Goal: Information Seeking & Learning: Understand process/instructions

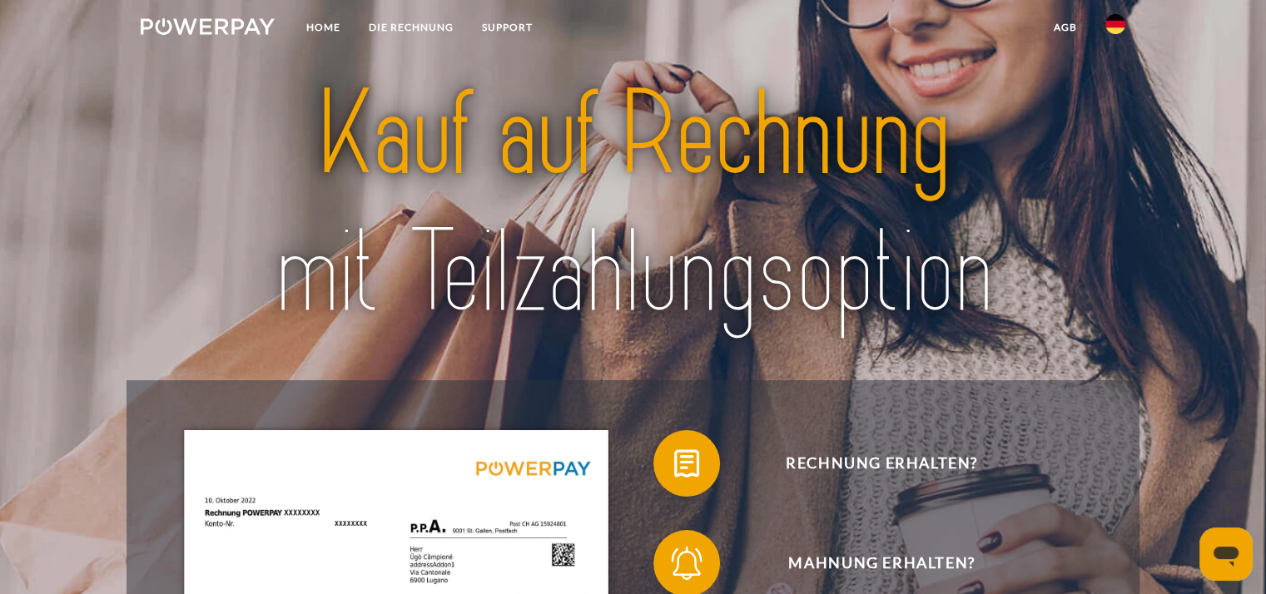
scroll to position [83, 0]
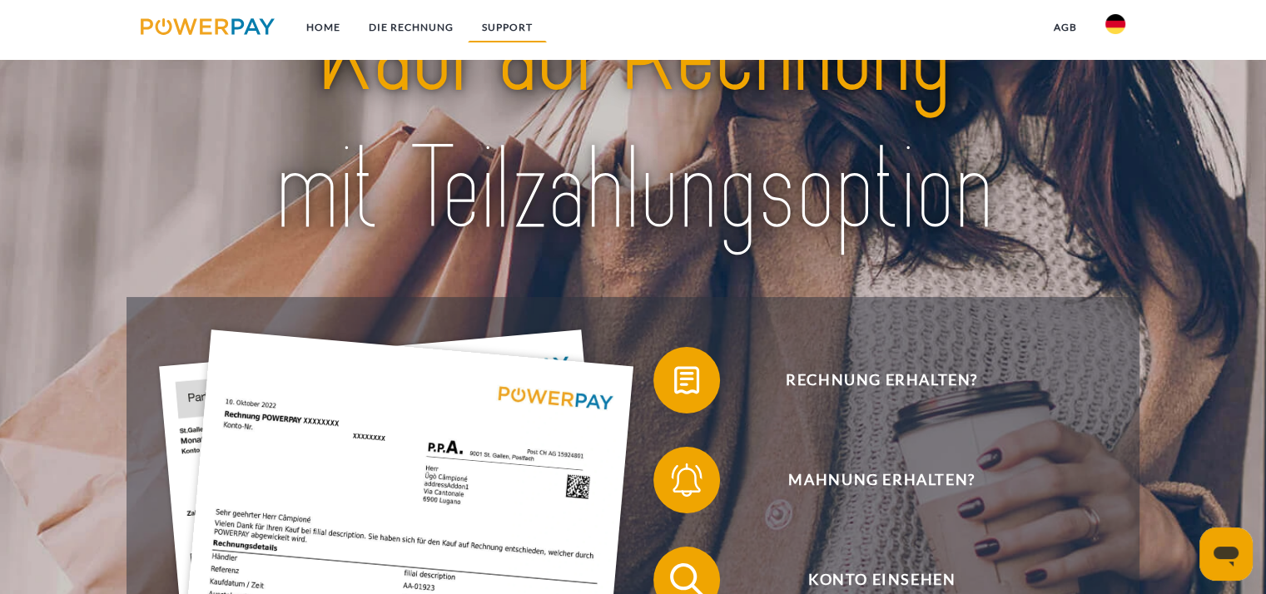
click at [498, 25] on link "SUPPORT" at bounding box center [507, 27] width 79 height 30
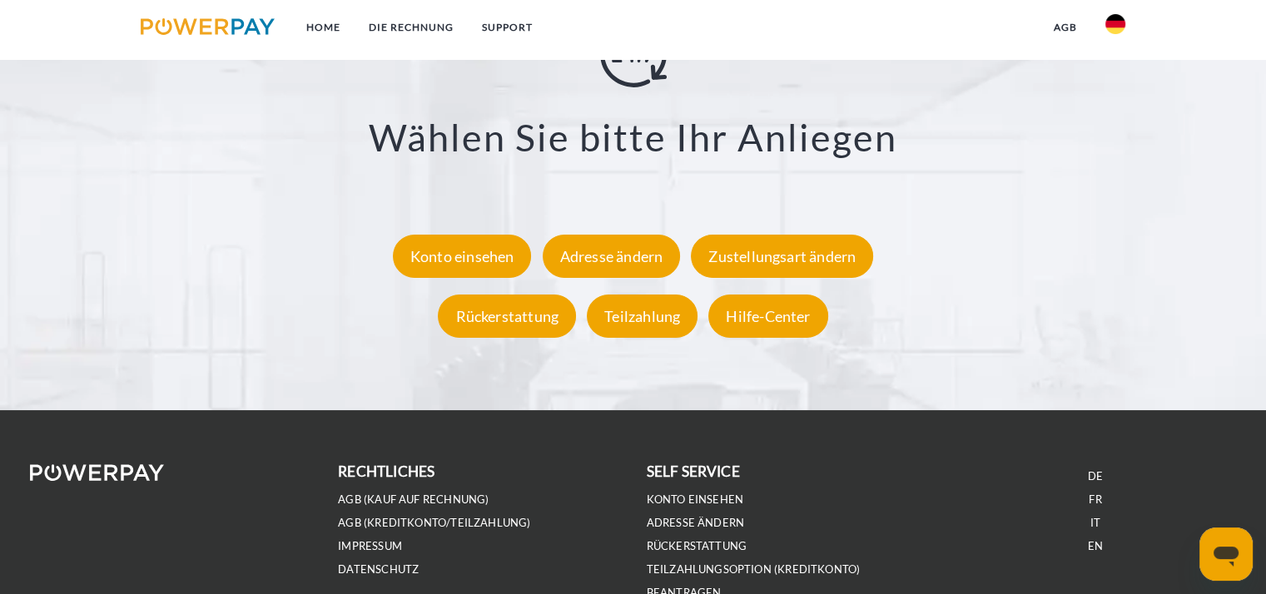
scroll to position [3118, 0]
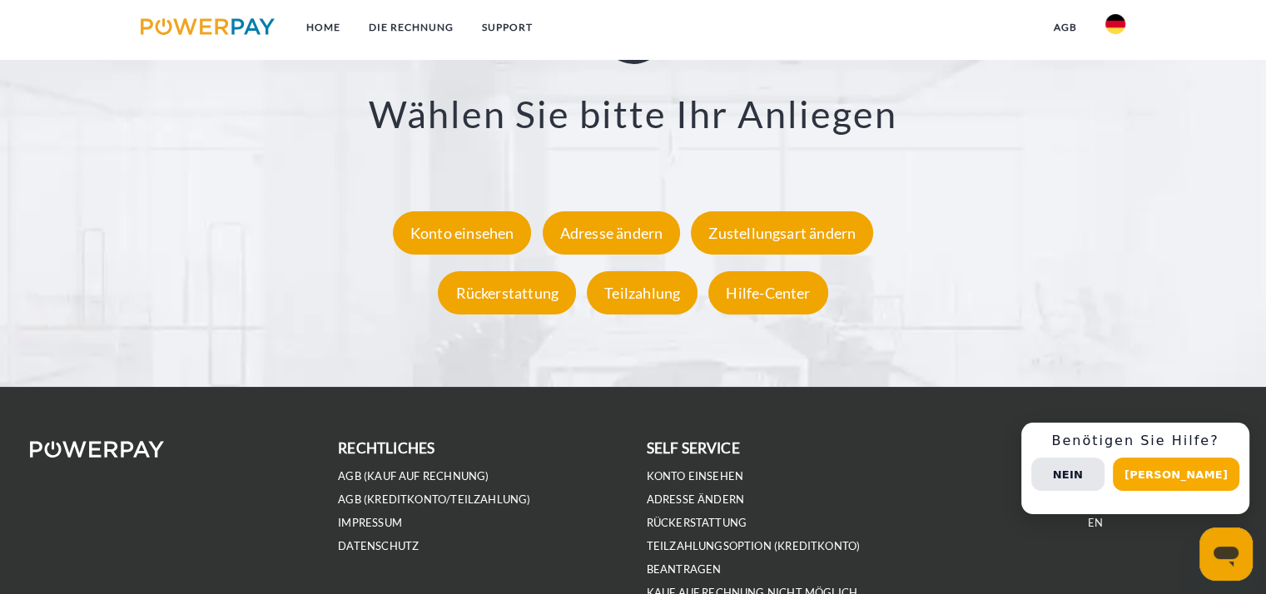
click at [1189, 472] on button "[PERSON_NAME]" at bounding box center [1176, 474] width 126 height 33
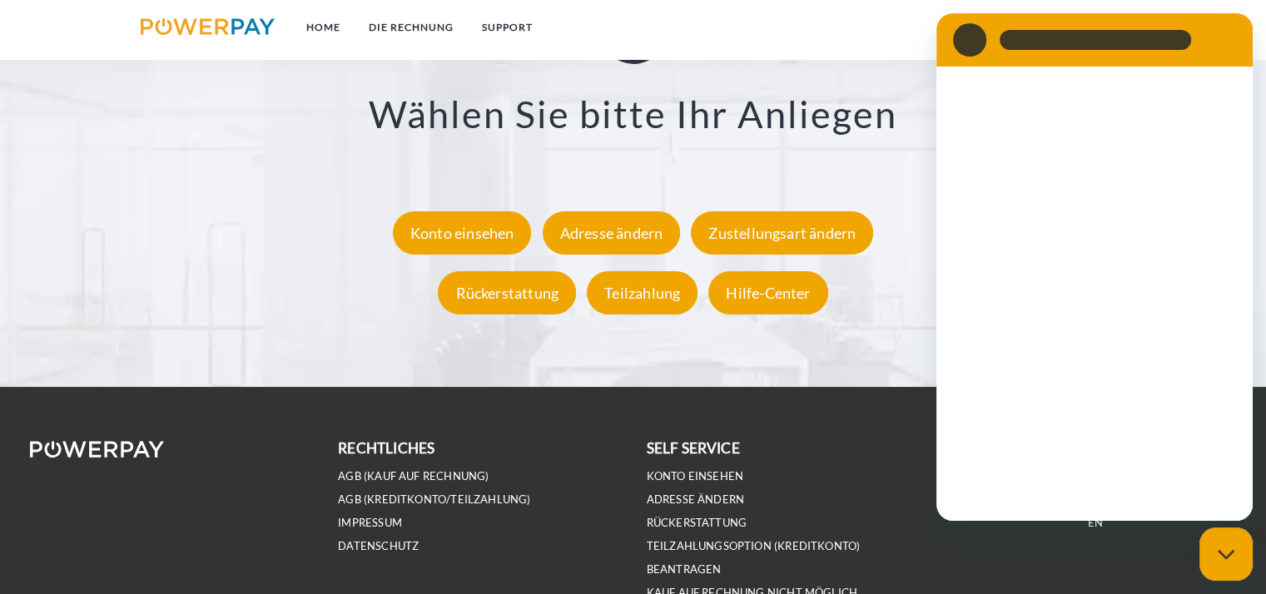
scroll to position [0, 0]
click at [895, 343] on div "**********" at bounding box center [632, 159] width 1139 height 367
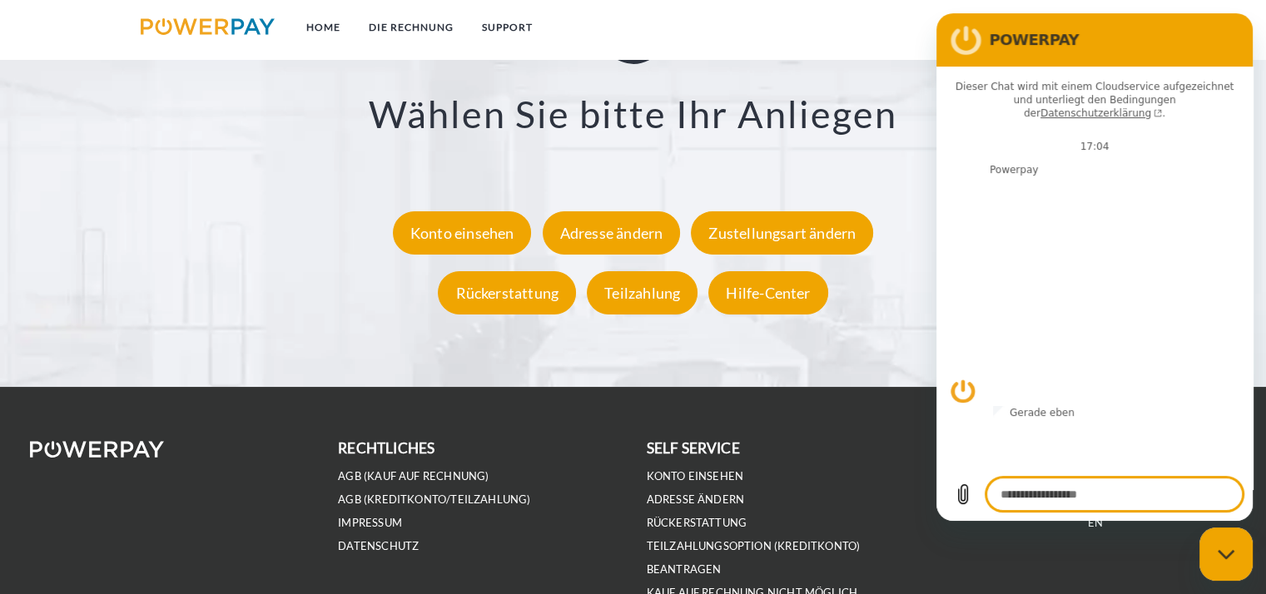
click at [974, 37] on figure at bounding box center [969, 39] width 33 height 33
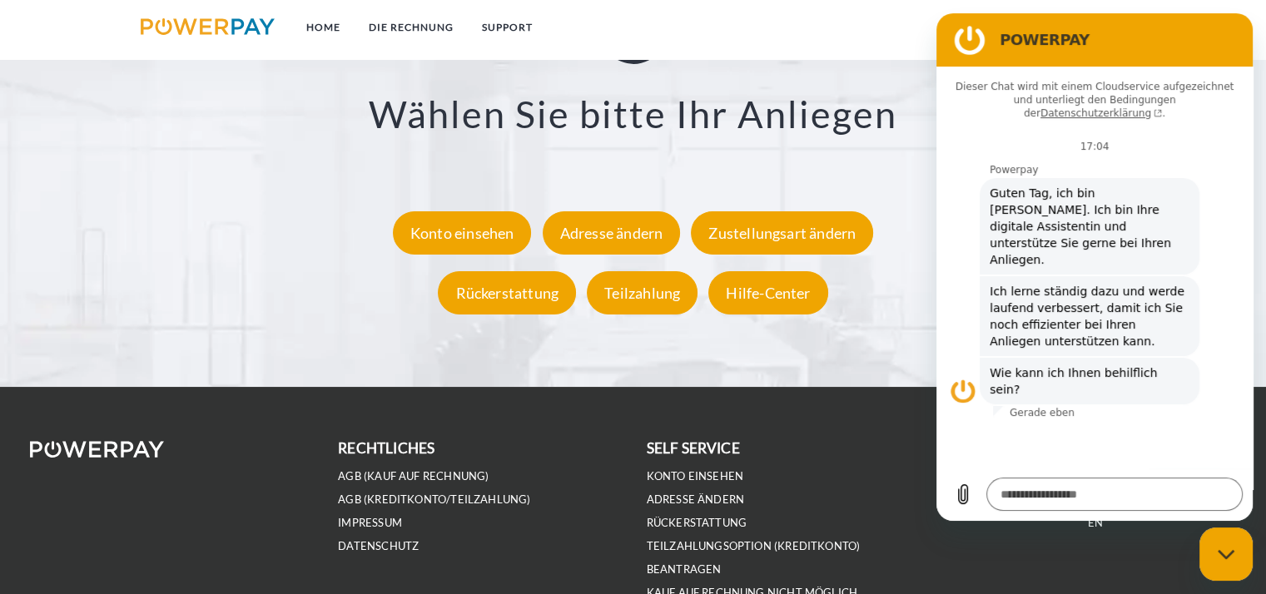
click at [893, 347] on div "Support X Zustellungsart ändern Formular Rückerstattung Formular Teilzahlung Fo…" at bounding box center [633, 66] width 1266 height 641
click at [518, 26] on link "SUPPORT" at bounding box center [507, 27] width 79 height 30
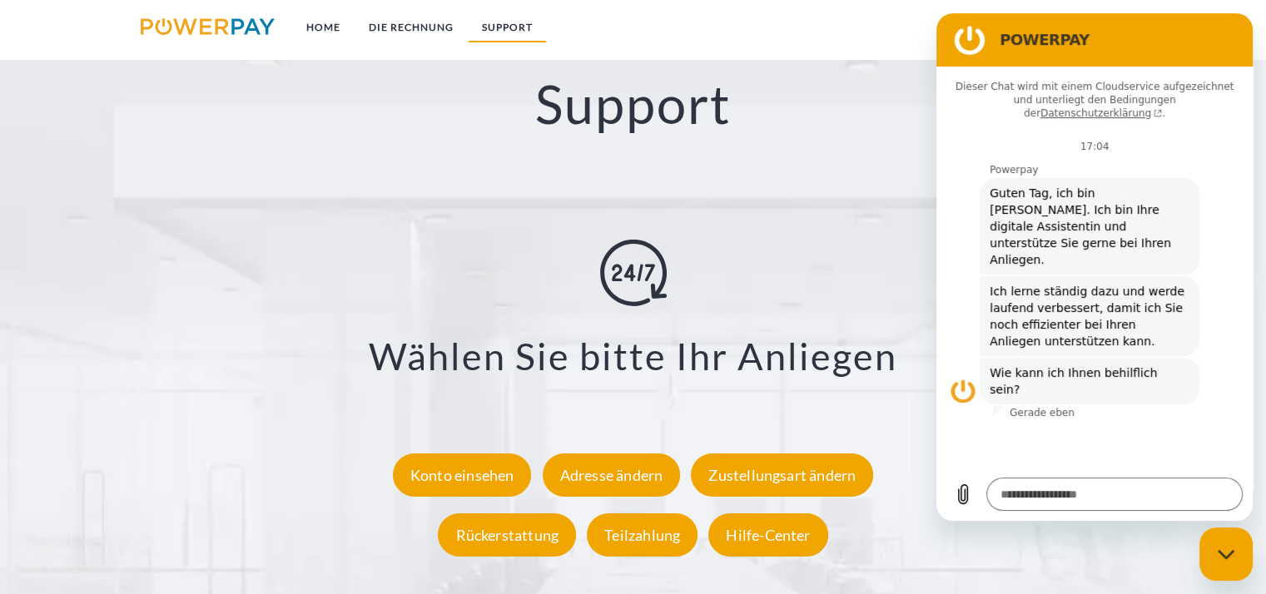
scroll to position [2869, 0]
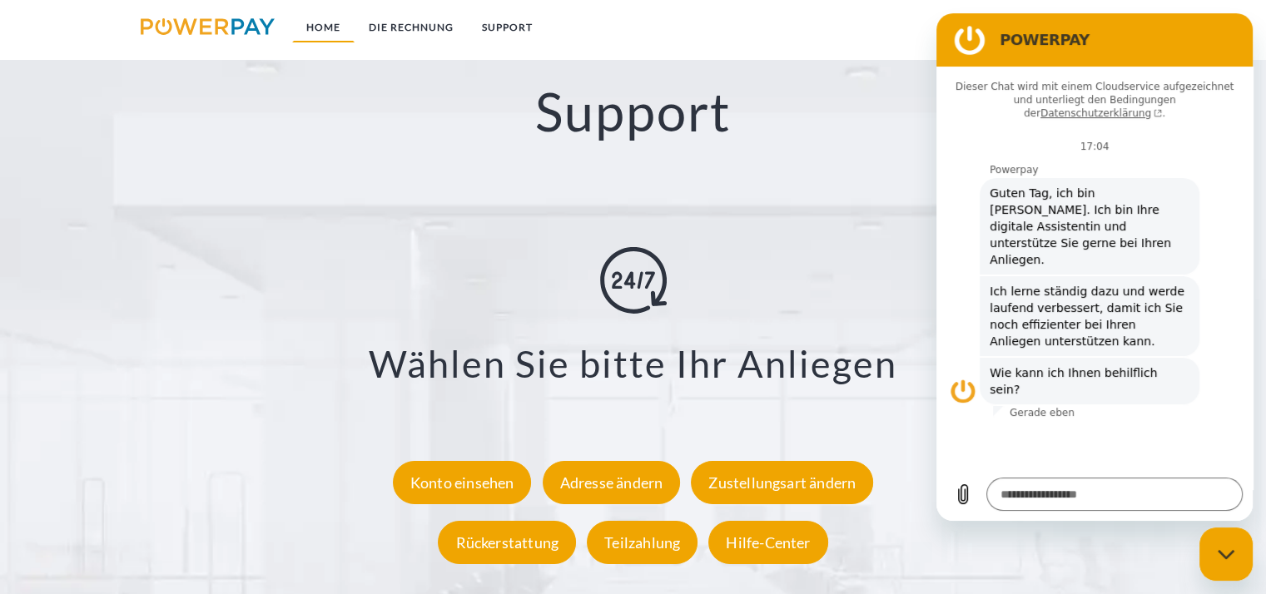
click at [335, 20] on link "Home" at bounding box center [323, 27] width 62 height 30
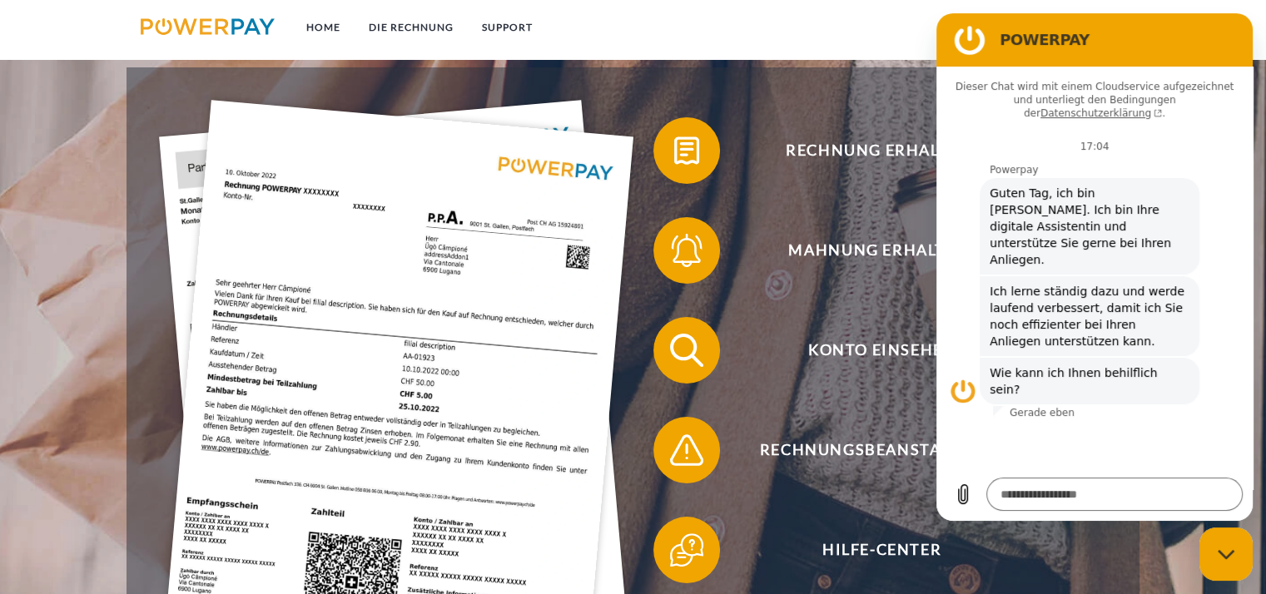
scroll to position [416, 0]
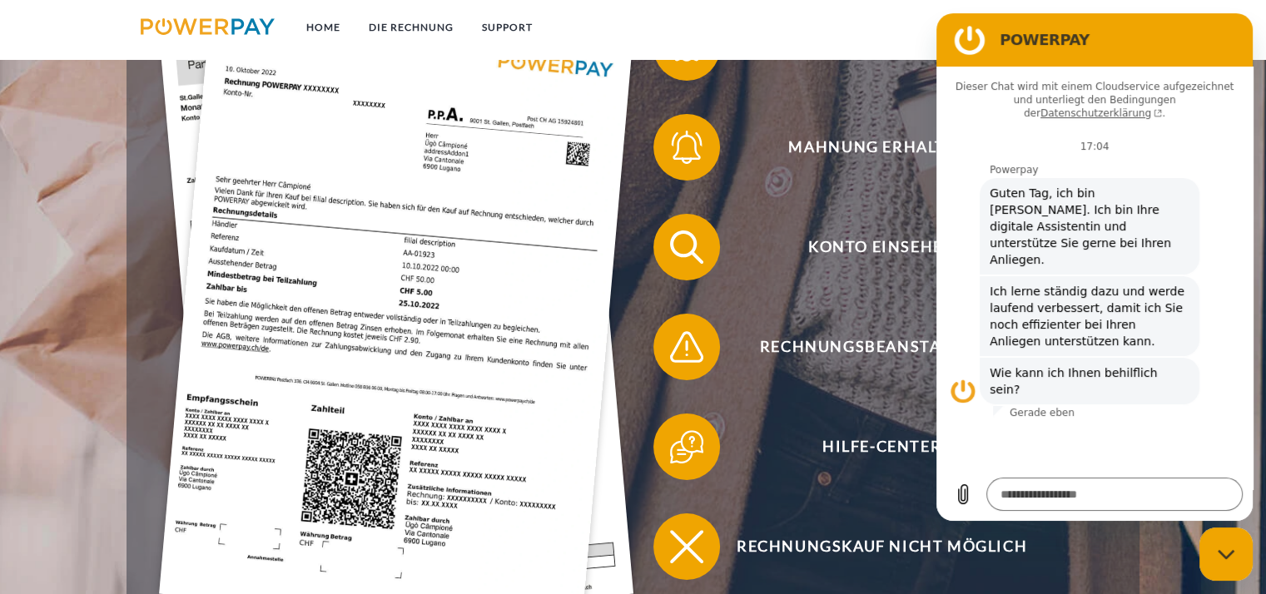
click at [341, 179] on img at bounding box center [396, 314] width 474 height 634
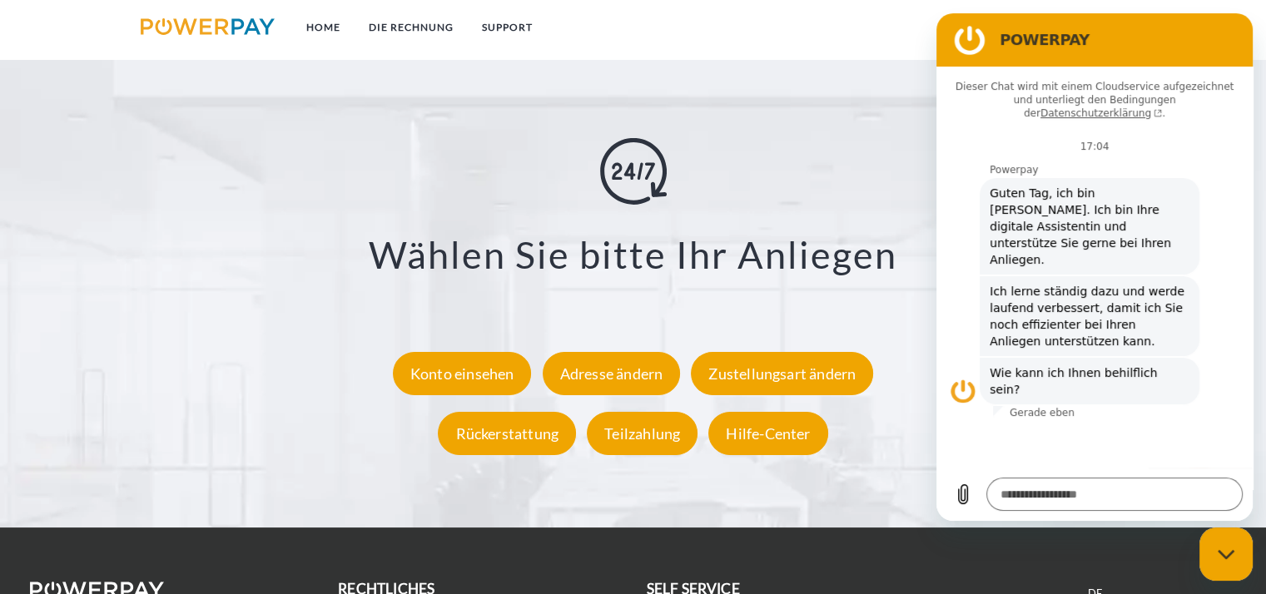
scroll to position [2983, 0]
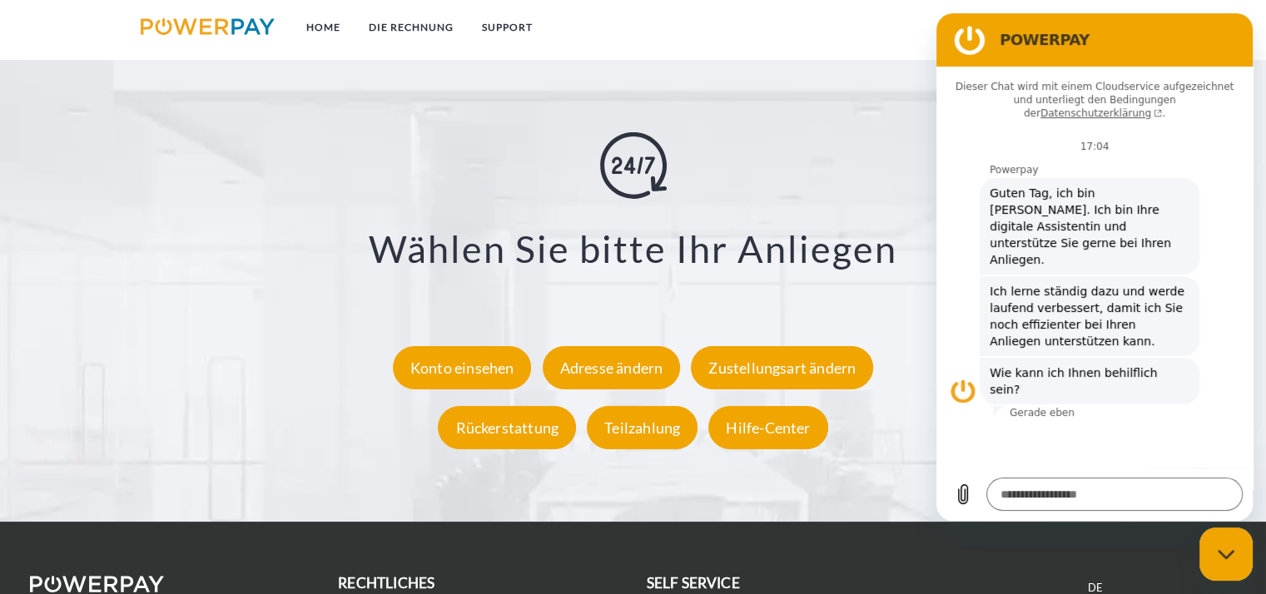
click at [646, 179] on img at bounding box center [633, 164] width 67 height 67
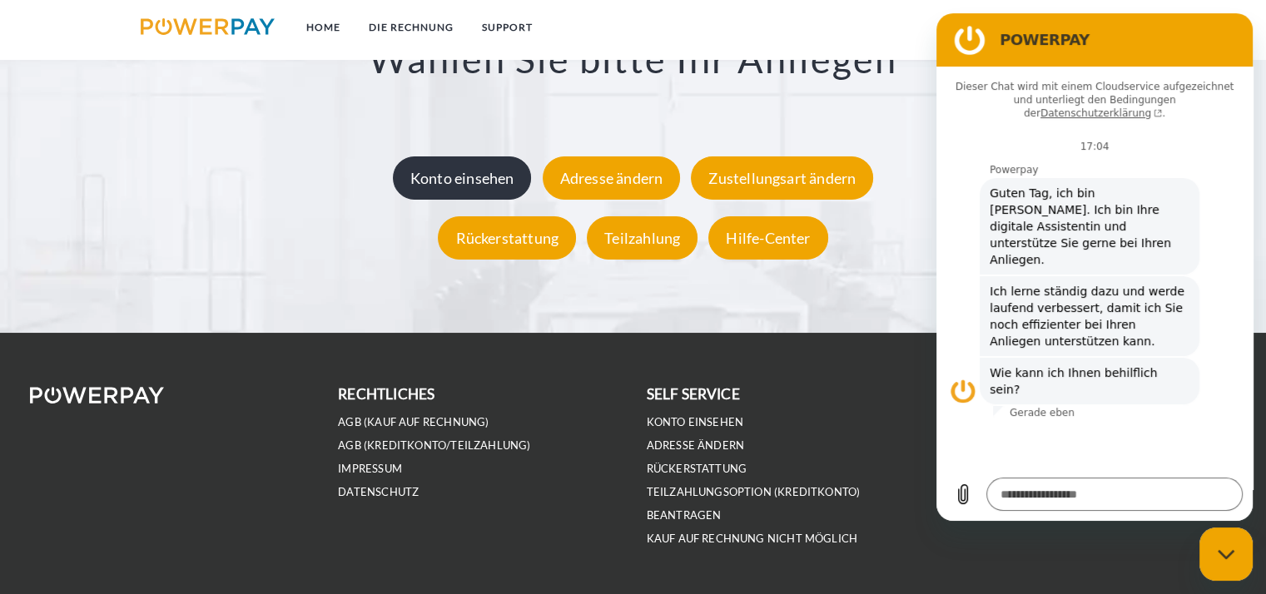
scroll to position [3218, 0]
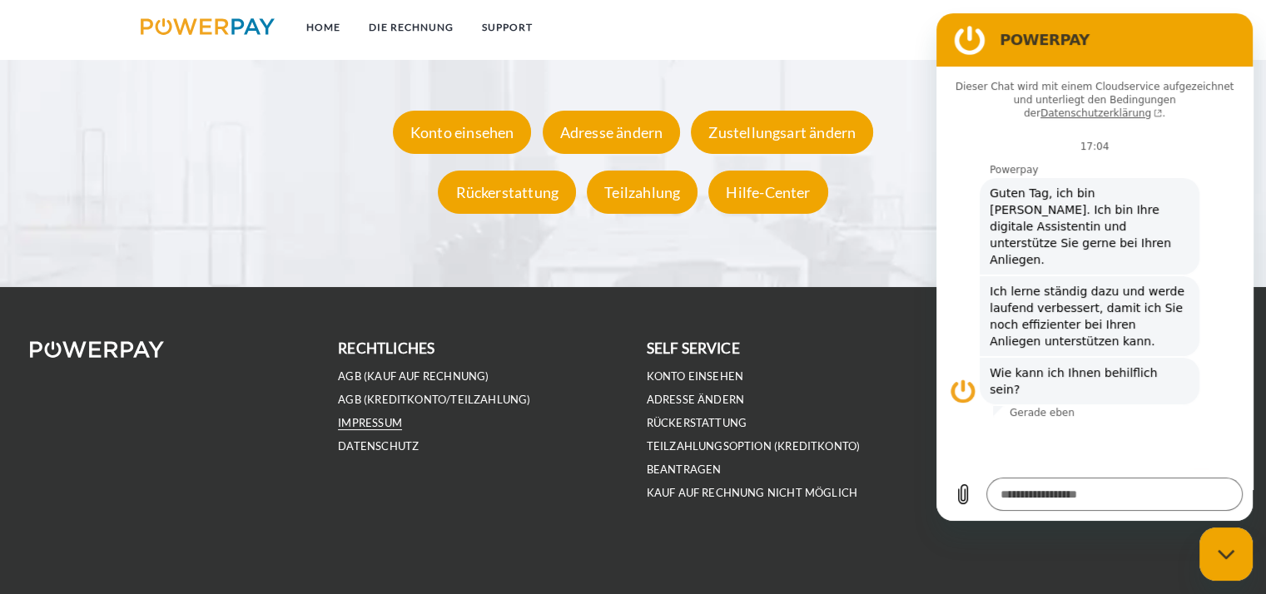
click at [370, 429] on link "IMPRESSUM" at bounding box center [370, 423] width 64 height 14
click at [383, 448] on link "DATENSCHUTZ" at bounding box center [378, 446] width 81 height 14
click at [695, 465] on link "Teilzahlungsoption (KREDITKONTO) beantragen" at bounding box center [754, 457] width 214 height 37
type textarea "*"
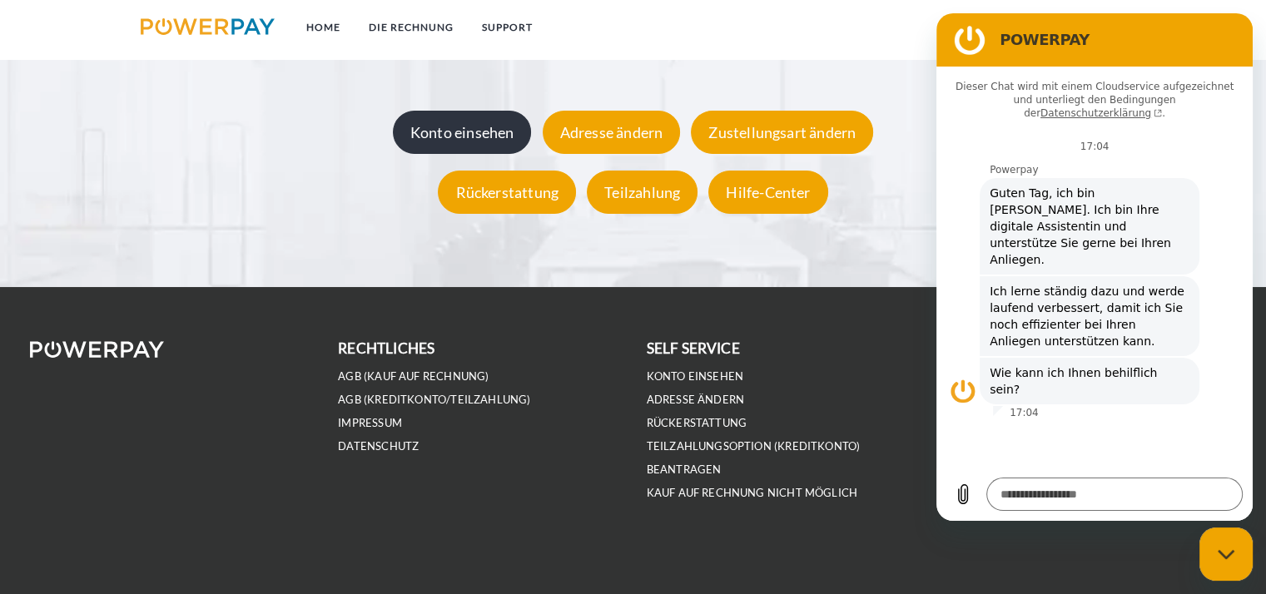
click at [462, 122] on div "Konto einsehen" at bounding box center [462, 132] width 139 height 43
